Goal: Contribute content: Add original content to the website for others to see

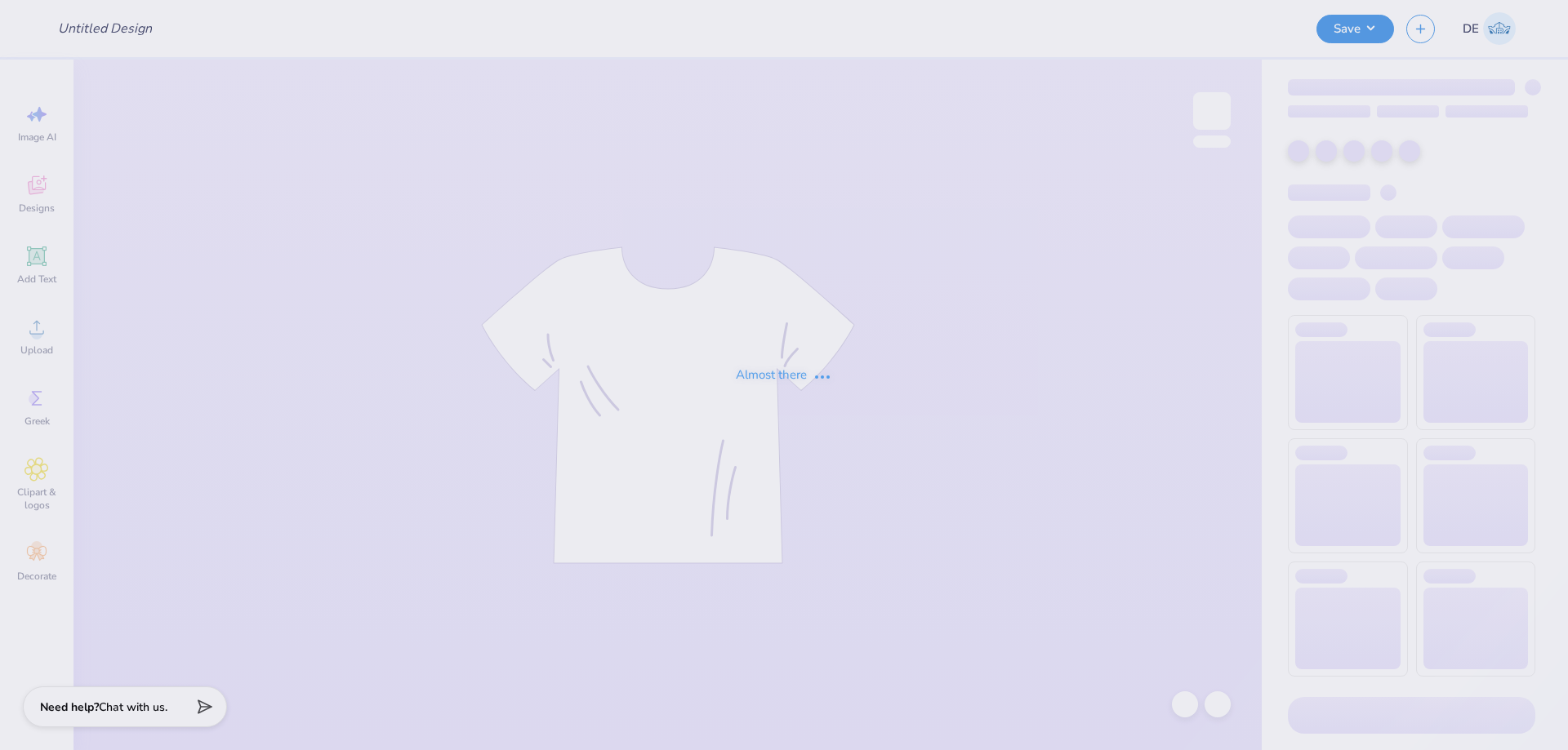
type input "Bucknell AXO DVA 5k Shirts"
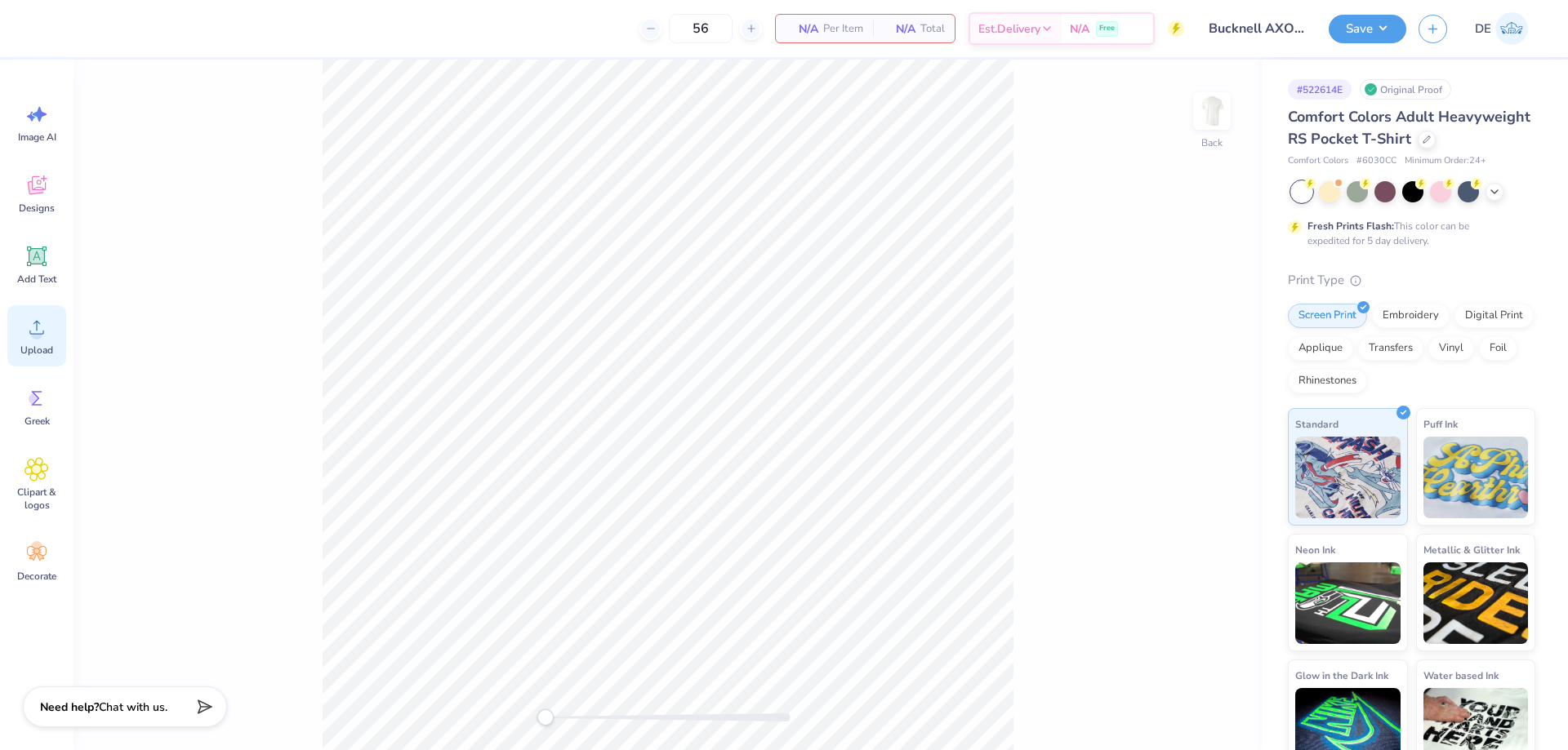
click at [53, 345] on div "Upload" at bounding box center [36, 335] width 59 height 61
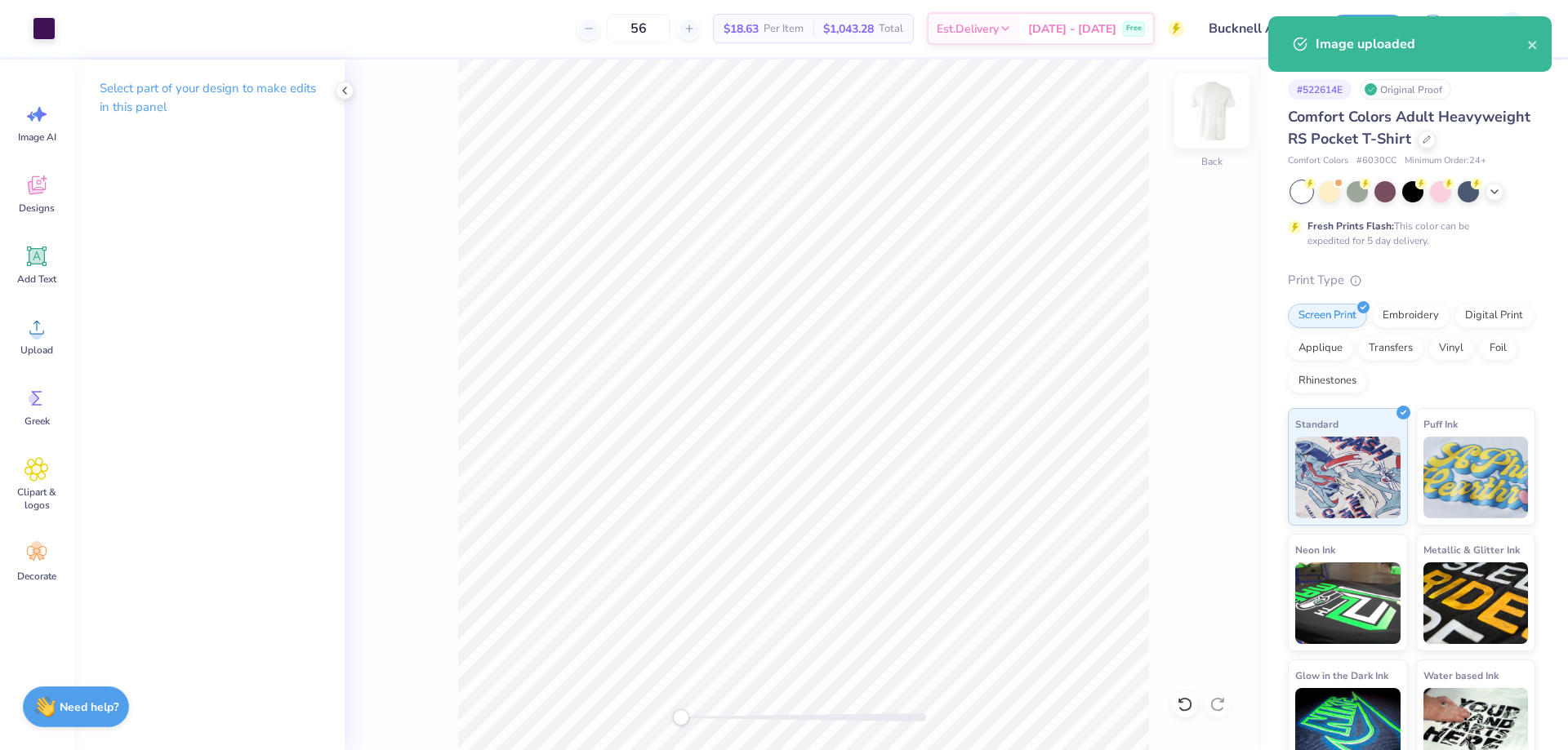
click at [1215, 114] on img at bounding box center [1211, 110] width 65 height 65
click at [29, 327] on icon at bounding box center [36, 327] width 24 height 24
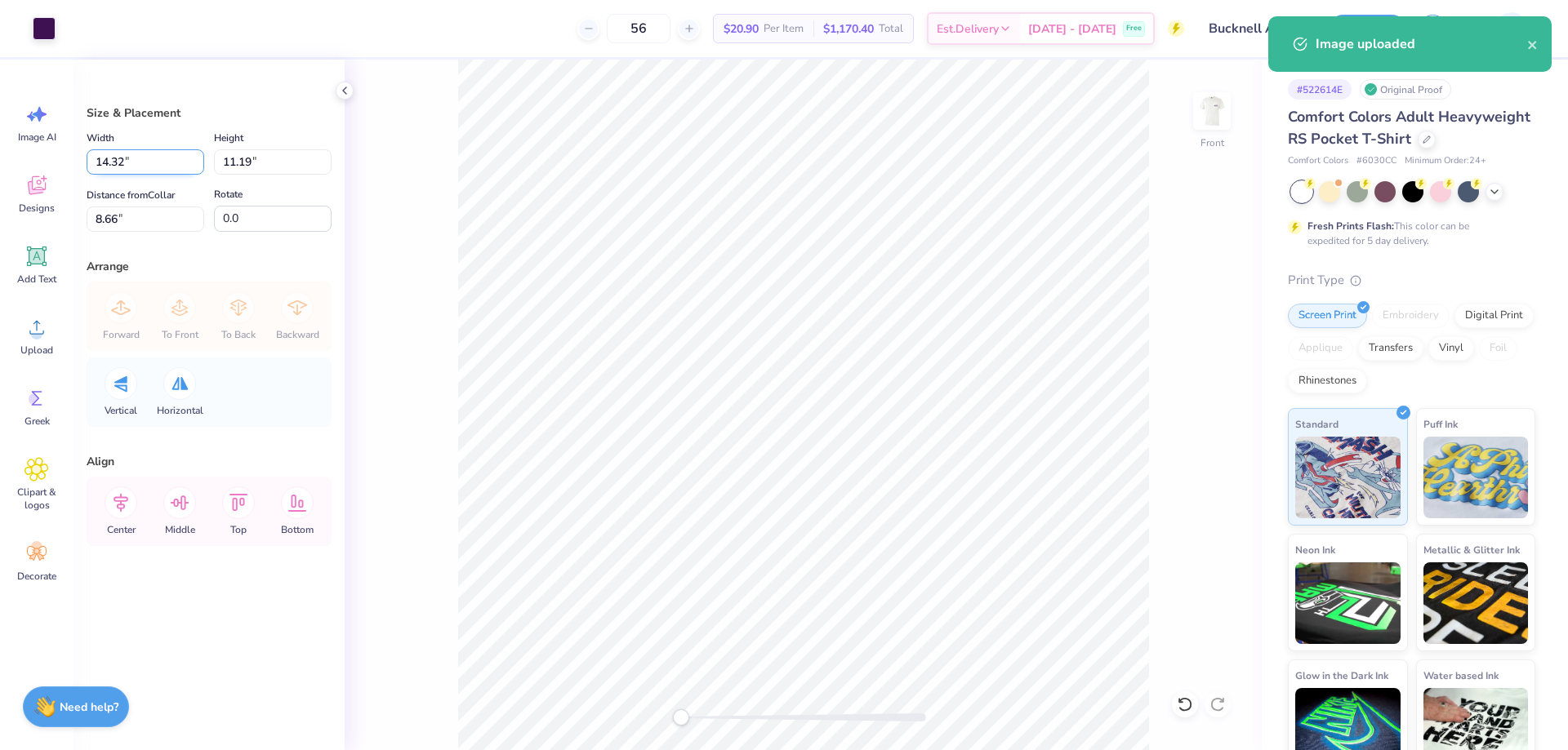
click at [115, 156] on input "14.32" at bounding box center [146, 161] width 118 height 25
click at [116, 156] on input "14.32" at bounding box center [146, 161] width 118 height 25
type input "12.00"
type input "9.38"
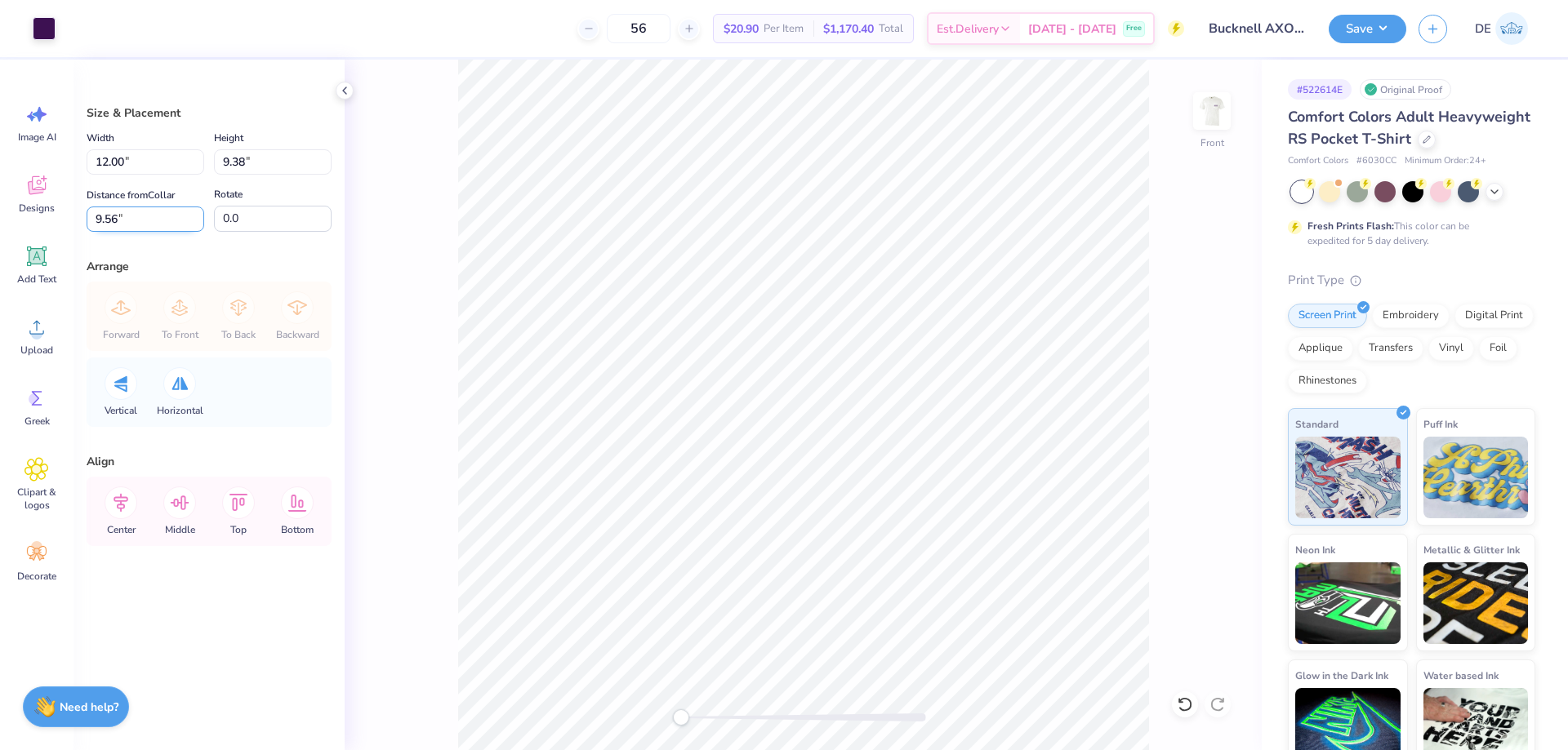
click at [147, 215] on input "9.56" at bounding box center [146, 218] width 118 height 25
type input "3"
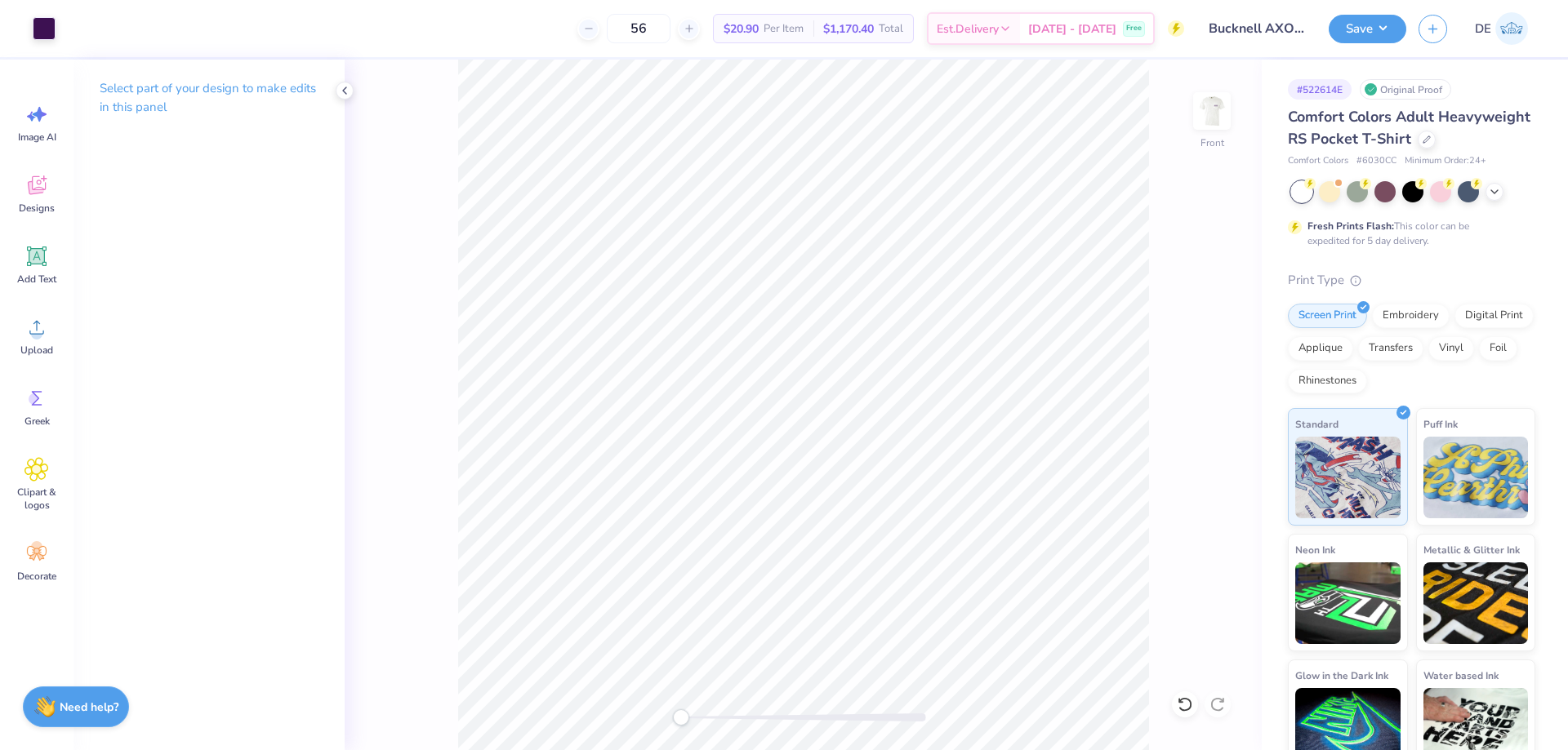
click at [374, 78] on div "Front" at bounding box center [803, 404] width 917 height 690
click at [1369, 8] on div "Save DE" at bounding box center [1448, 29] width 239 height 57
click at [1358, 35] on button "Save" at bounding box center [1367, 26] width 78 height 29
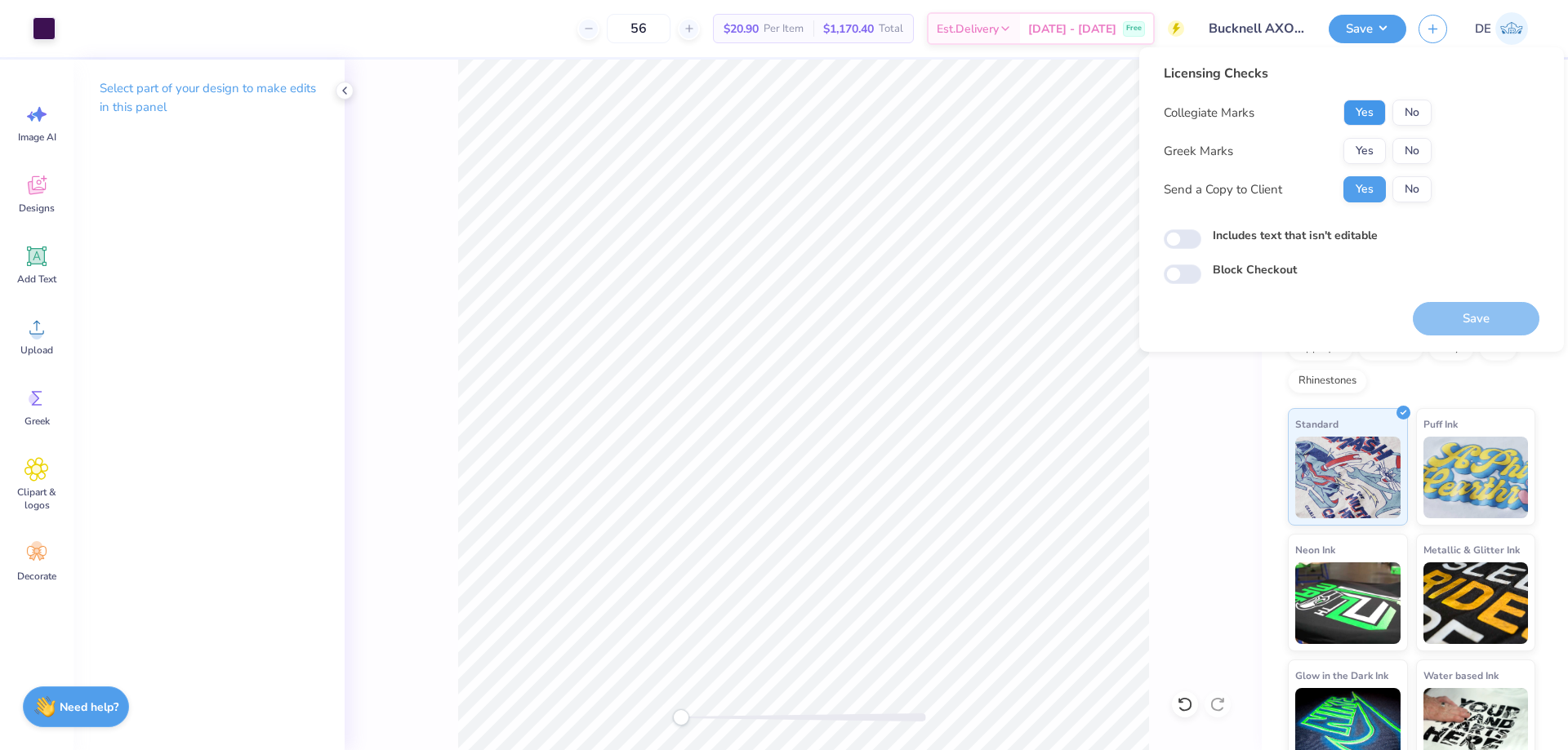
click at [1361, 116] on button "Yes" at bounding box center [1364, 113] width 42 height 26
click at [1354, 150] on button "Yes" at bounding box center [1364, 151] width 42 height 26
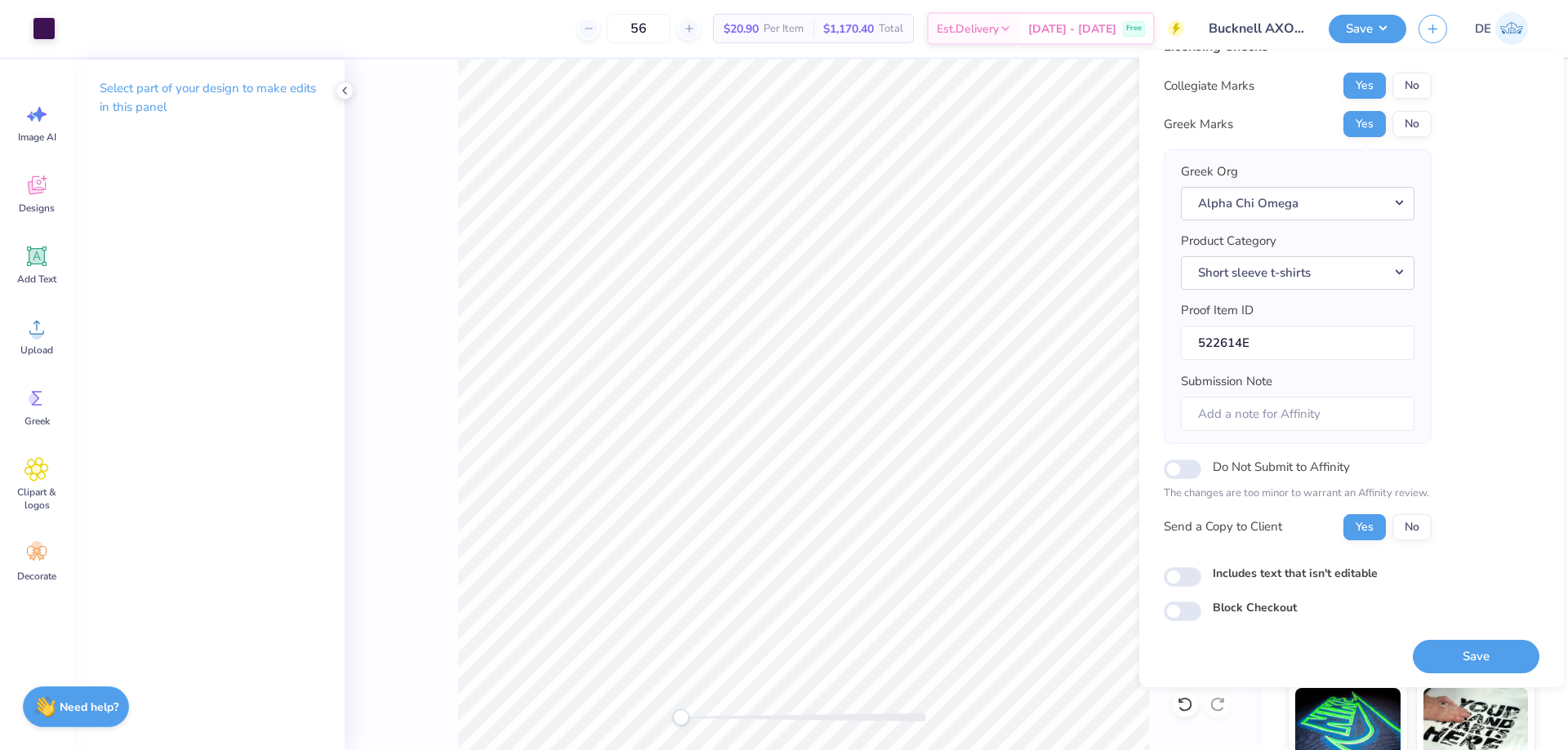
scroll to position [31, 0]
drag, startPoint x: 1469, startPoint y: 658, endPoint x: 1447, endPoint y: 639, distance: 29.1
click at [1469, 659] on button "Save" at bounding box center [1475, 655] width 126 height 34
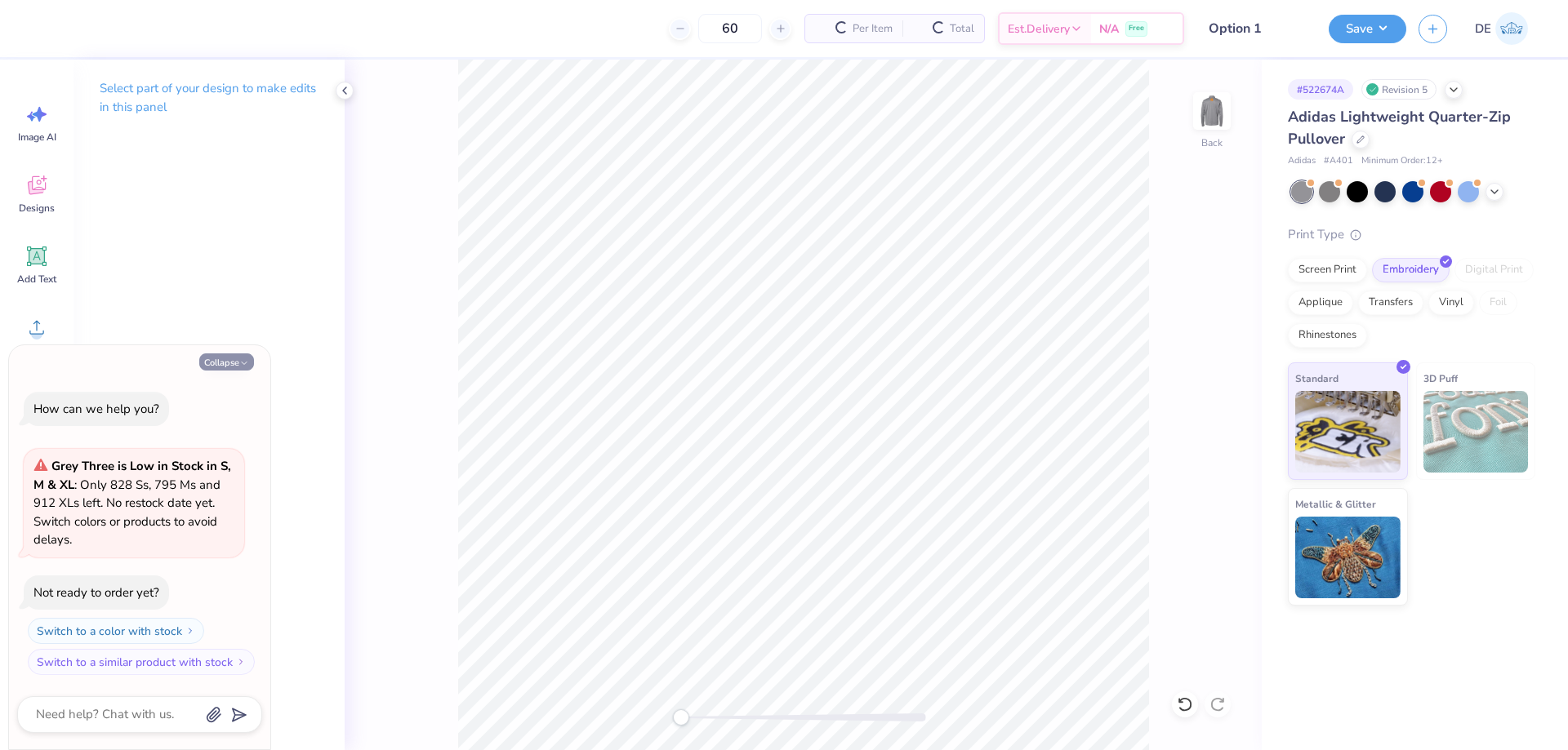
click at [241, 363] on icon "button" at bounding box center [243, 363] width 10 height 10
type textarea "x"
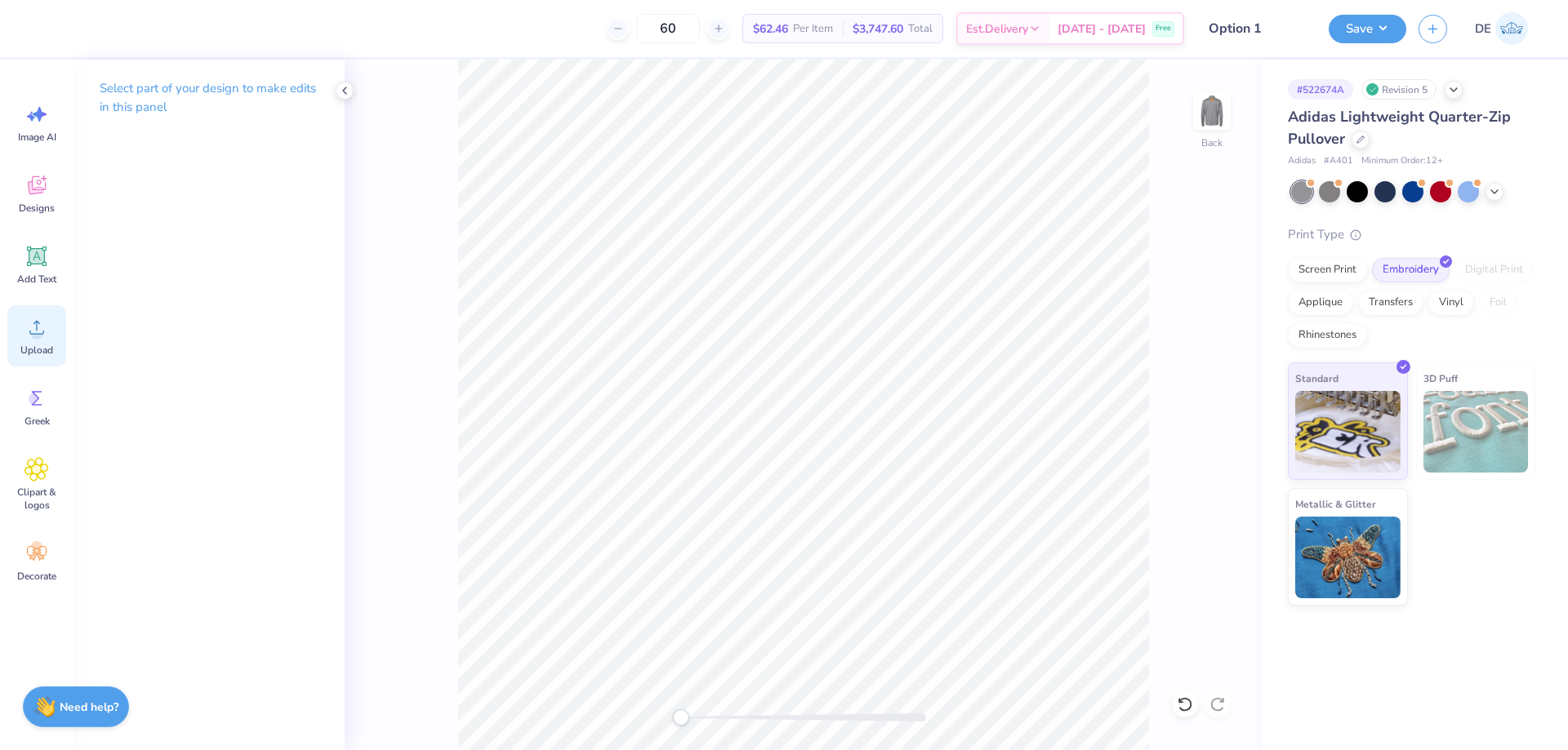
click at [48, 352] on span "Upload" at bounding box center [37, 350] width 33 height 13
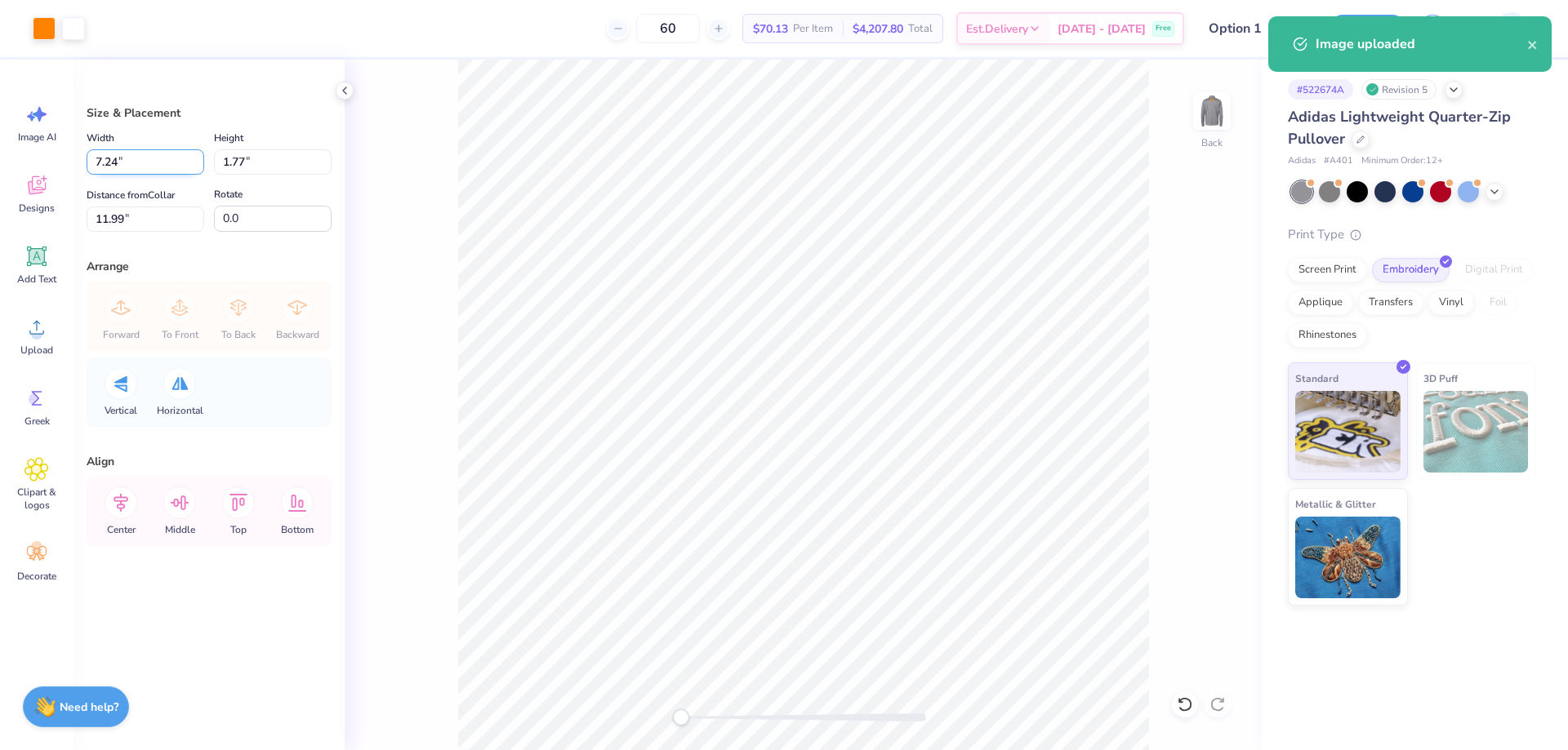
click at [127, 163] on input "7.24" at bounding box center [146, 161] width 118 height 25
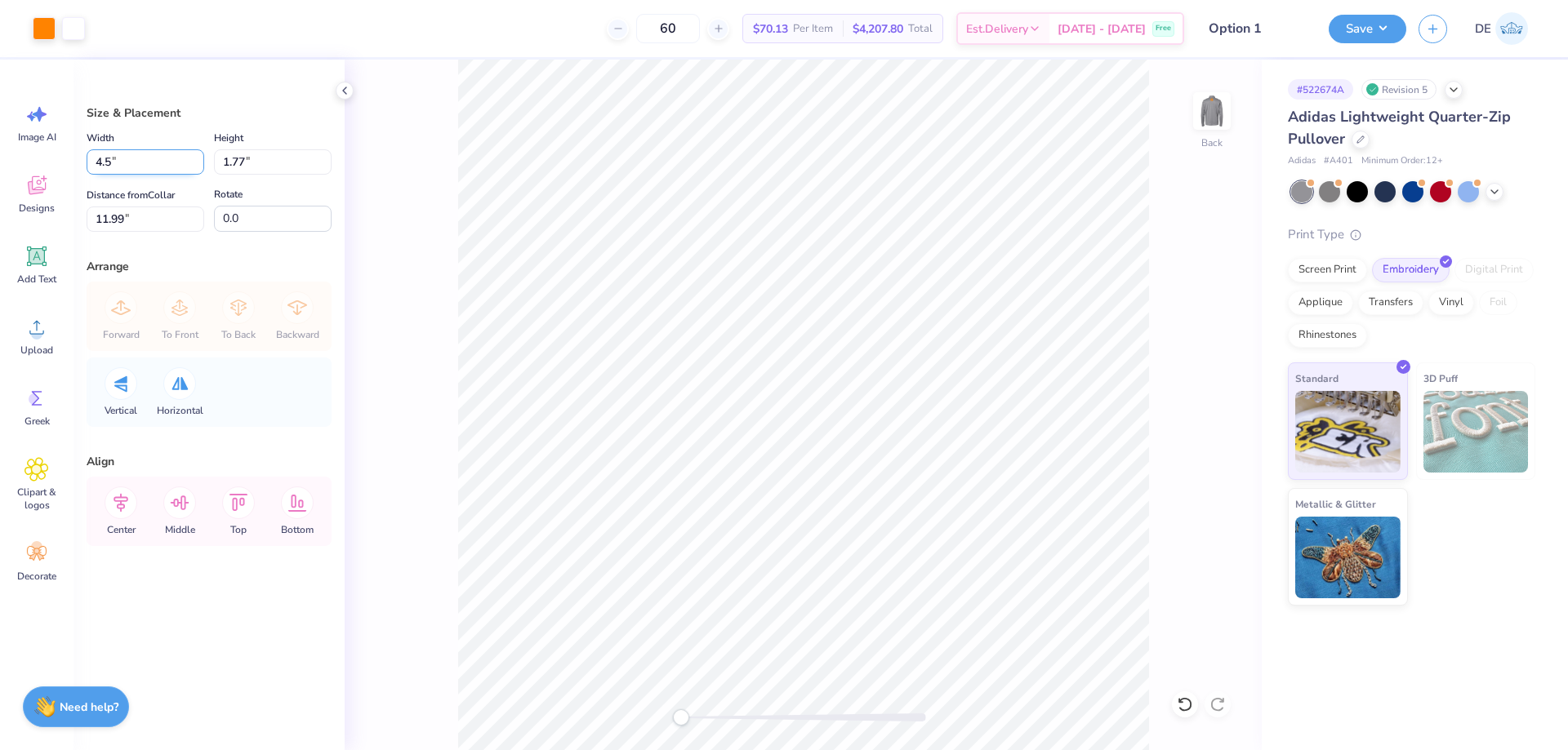
type input "4.50"
type input "1.10"
click at [140, 217] on input "12.33" at bounding box center [146, 218] width 118 height 25
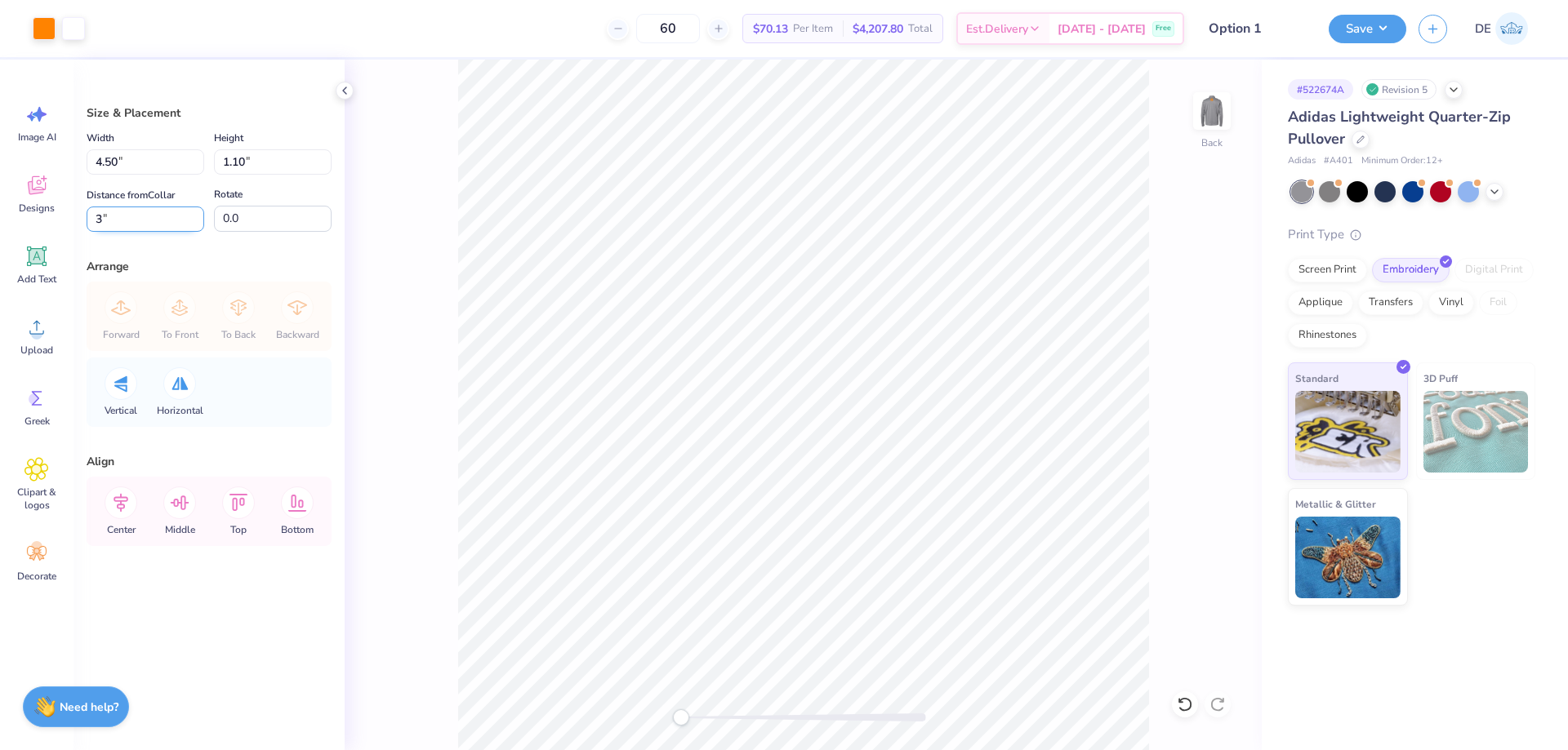
type input "3"
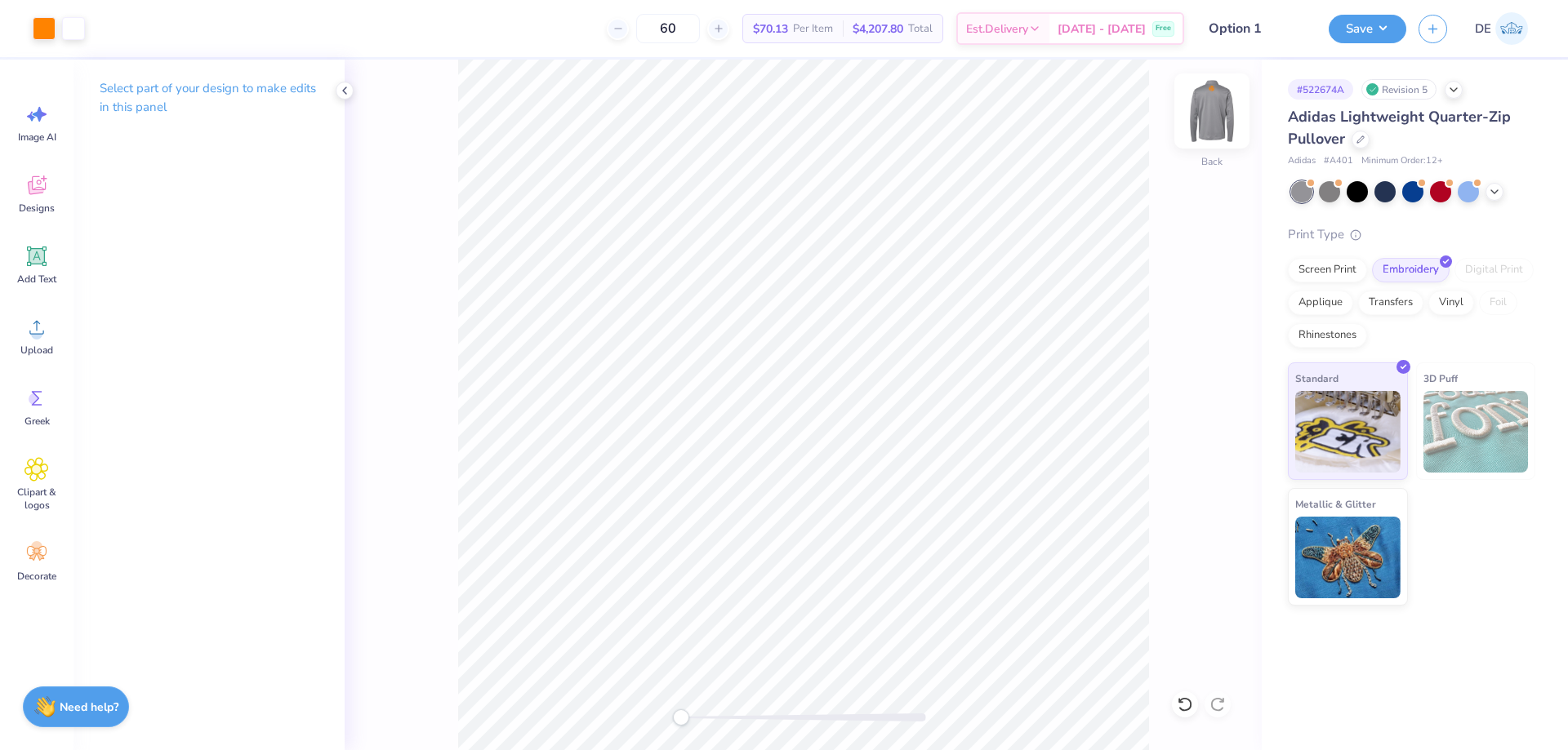
click at [1214, 110] on img at bounding box center [1211, 110] width 65 height 65
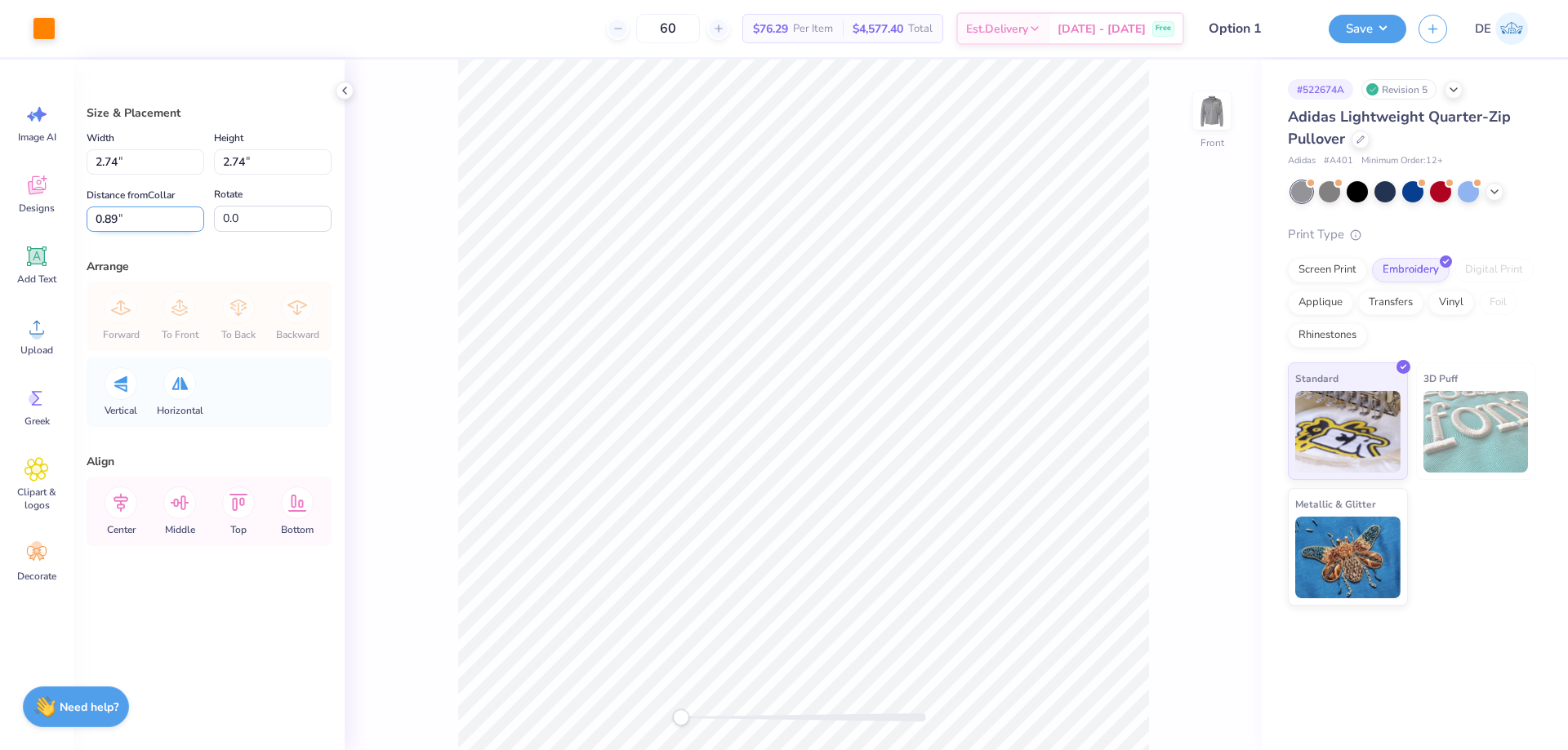
drag, startPoint x: 131, startPoint y: 223, endPoint x: 107, endPoint y: 220, distance: 24.2
click at [107, 220] on input "0.89" at bounding box center [146, 218] width 118 height 25
type input "0.90"
click at [118, 165] on input "2.74" at bounding box center [146, 161] width 118 height 25
type input "2.75"
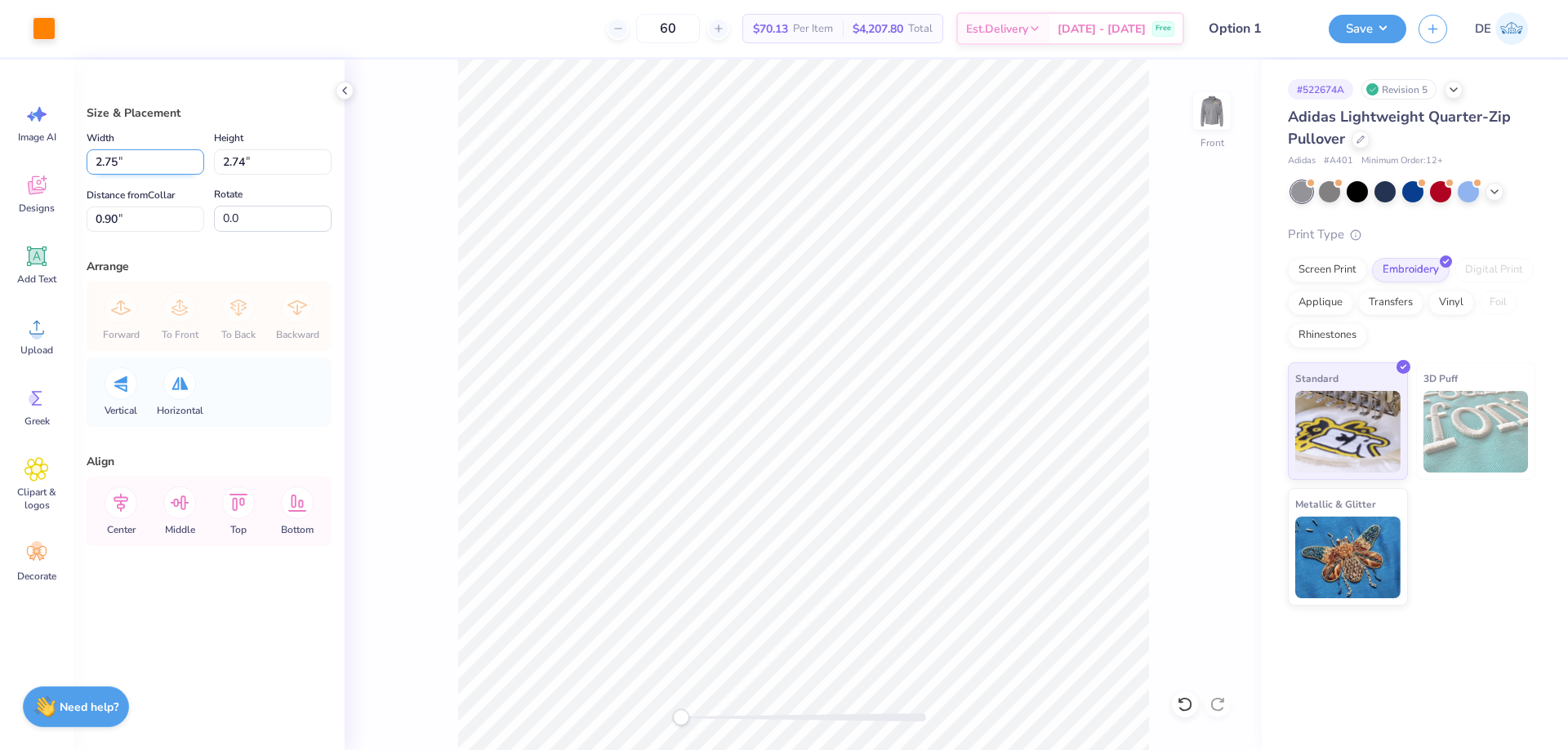
type input "2.75"
click at [1217, 116] on img at bounding box center [1211, 110] width 65 height 65
click at [1376, 26] on button "Save" at bounding box center [1367, 26] width 78 height 29
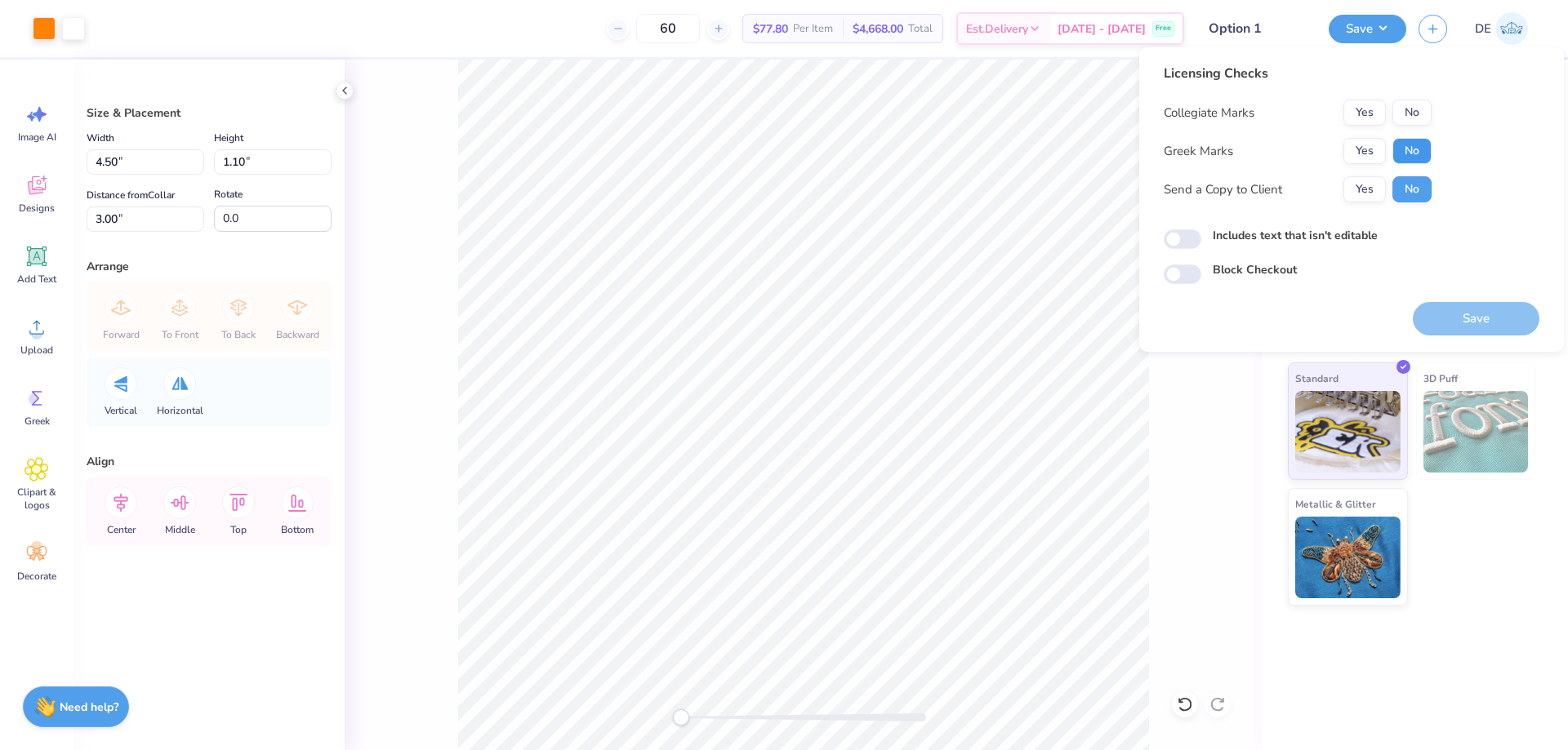
drag, startPoint x: 1398, startPoint y: 145, endPoint x: 1373, endPoint y: 126, distance: 31.4
click at [1397, 143] on button "No" at bounding box center [1411, 151] width 39 height 26
click at [1361, 120] on button "Yes" at bounding box center [1364, 113] width 42 height 26
click at [1443, 307] on button "Save" at bounding box center [1475, 319] width 126 height 34
click at [1383, 667] on div "# 522674A Revision 5 Adidas Lightweight Quarter-Zip Pullover Adidas # A401 Mini…" at bounding box center [1414, 404] width 306 height 690
